Goal: Task Accomplishment & Management: Manage account settings

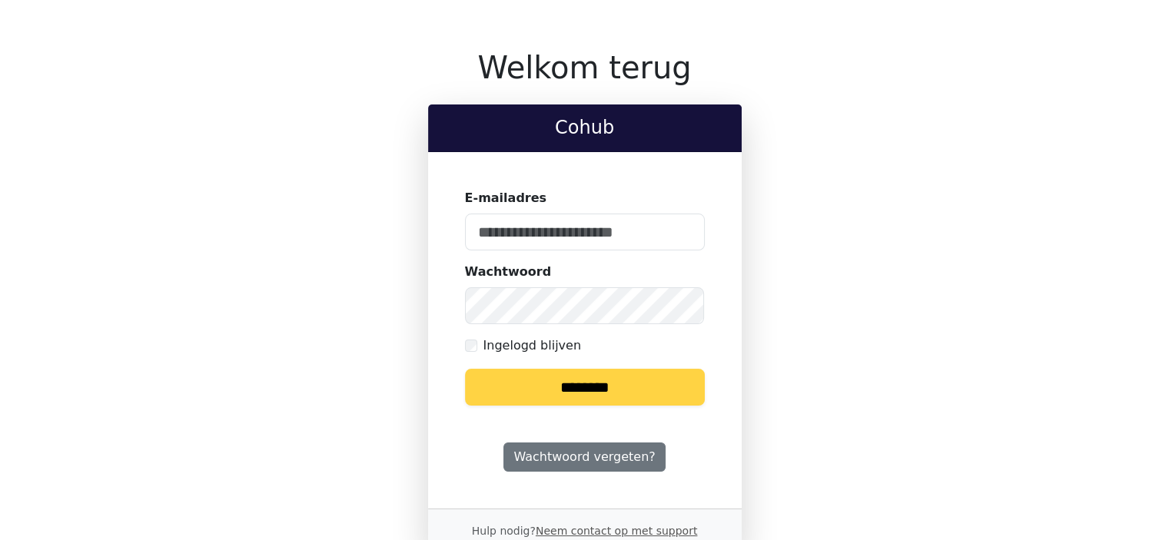
type input "**********"
click at [630, 384] on input "********" at bounding box center [585, 387] width 240 height 37
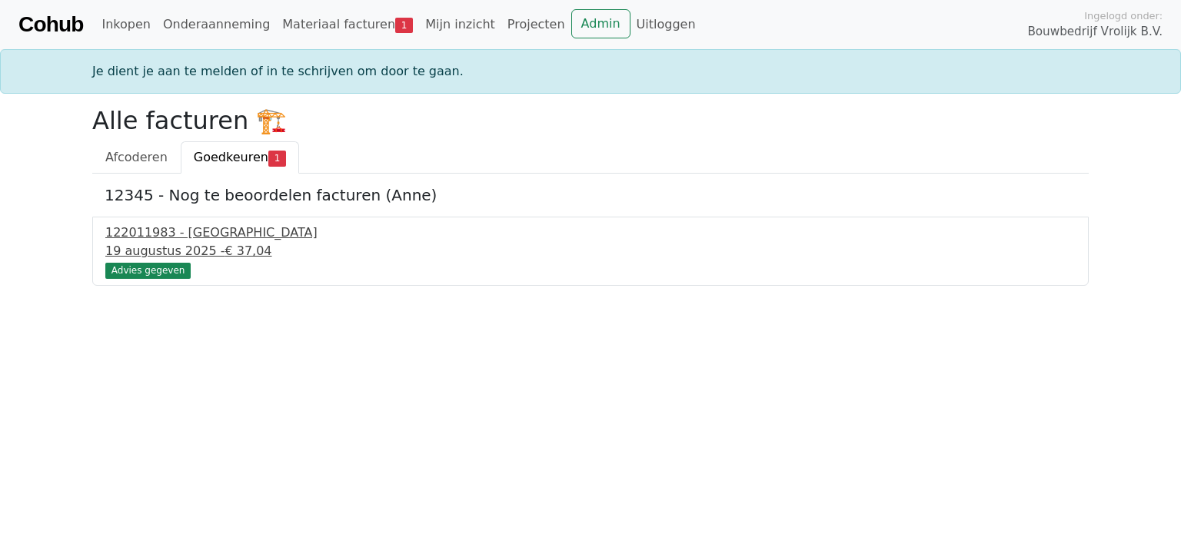
click at [215, 232] on div "122011983 - [GEOGRAPHIC_DATA]" at bounding box center [590, 233] width 970 height 18
